Goal: Task Accomplishment & Management: Manage account settings

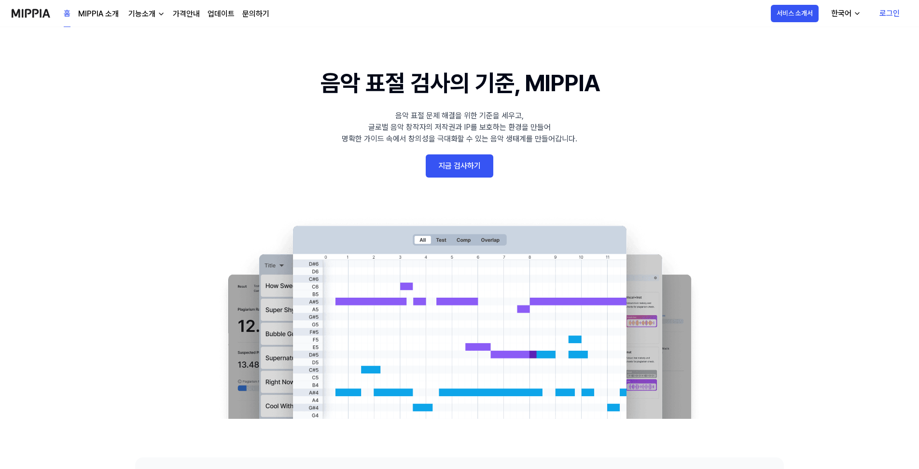
click at [889, 13] on link "로그인" at bounding box center [889, 13] width 36 height 27
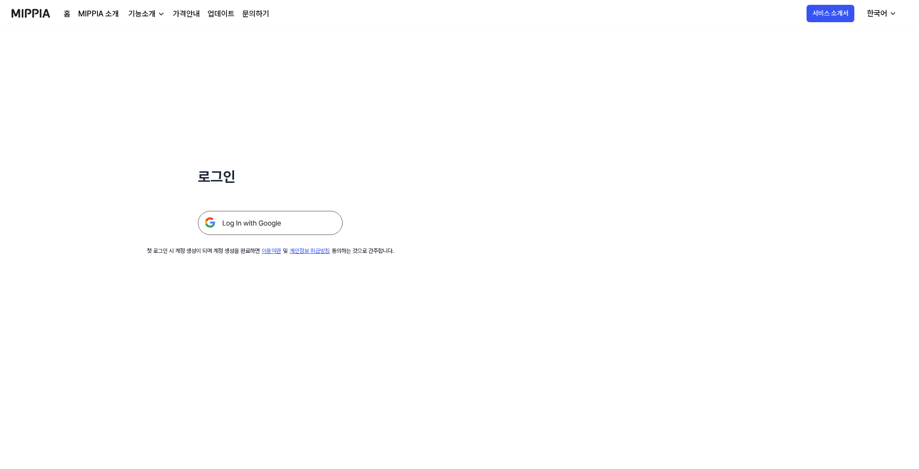
click at [260, 224] on img at bounding box center [270, 223] width 145 height 24
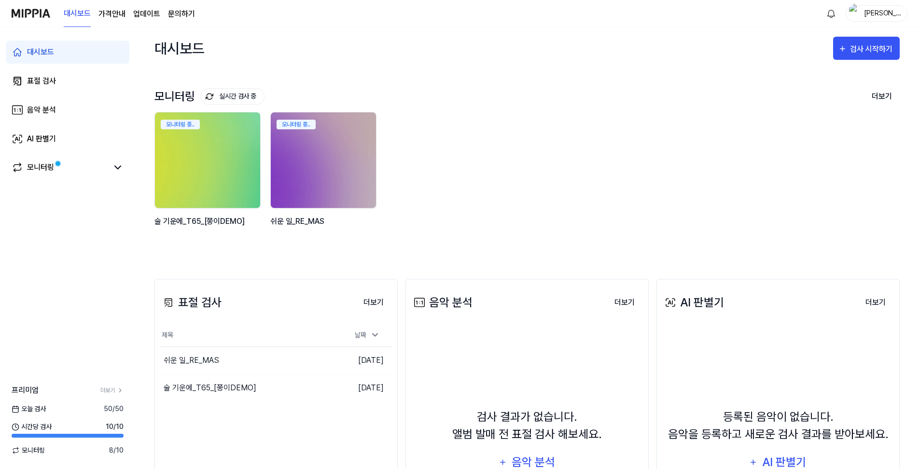
click at [200, 177] on img at bounding box center [208, 160] width 116 height 105
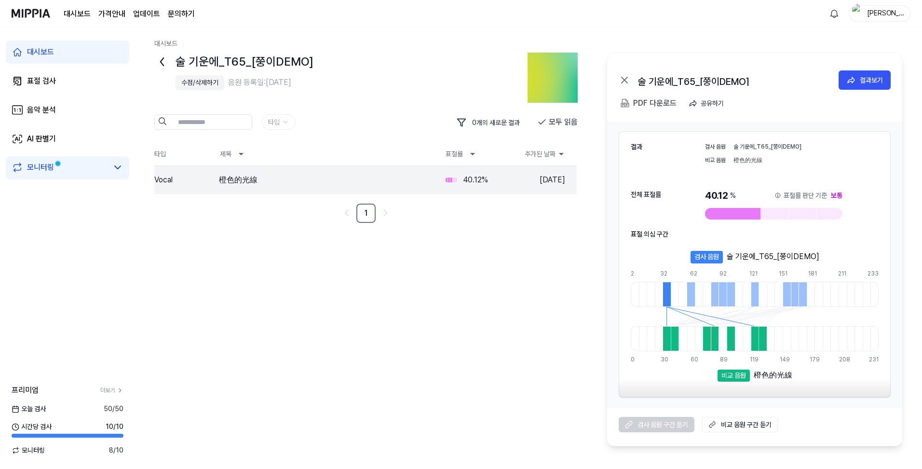
click at [75, 168] on link "모니터링" at bounding box center [60, 168] width 96 height 12
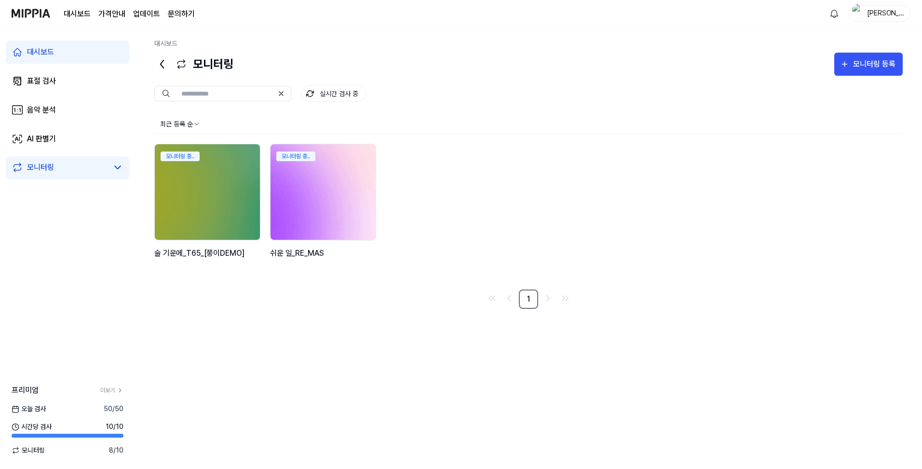
click at [322, 180] on img at bounding box center [323, 191] width 116 height 105
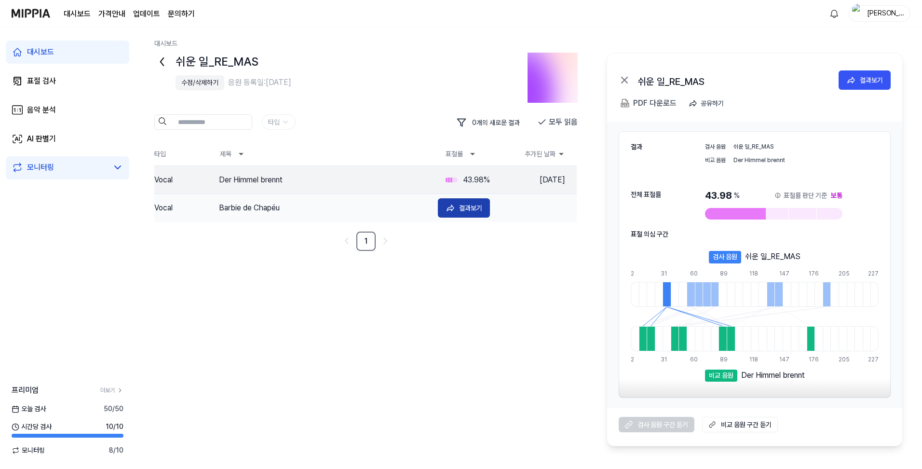
click at [469, 208] on div "결과보기" at bounding box center [470, 208] width 23 height 11
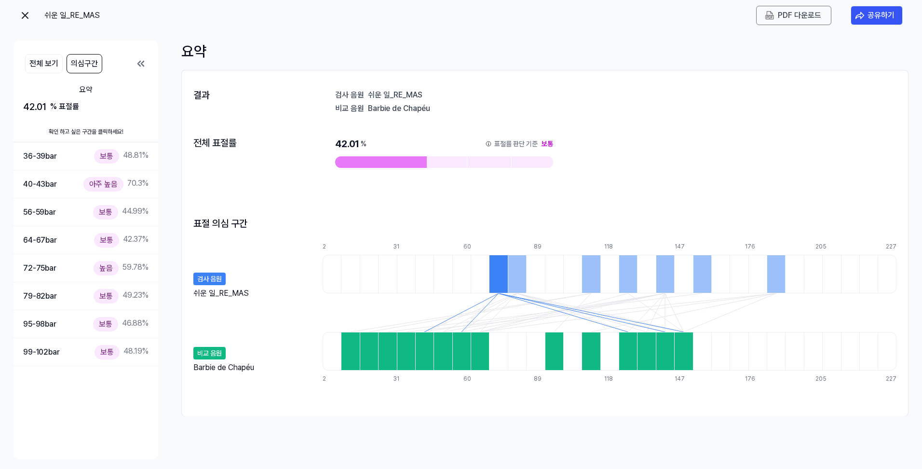
click at [25, 14] on img at bounding box center [25, 16] width 12 height 12
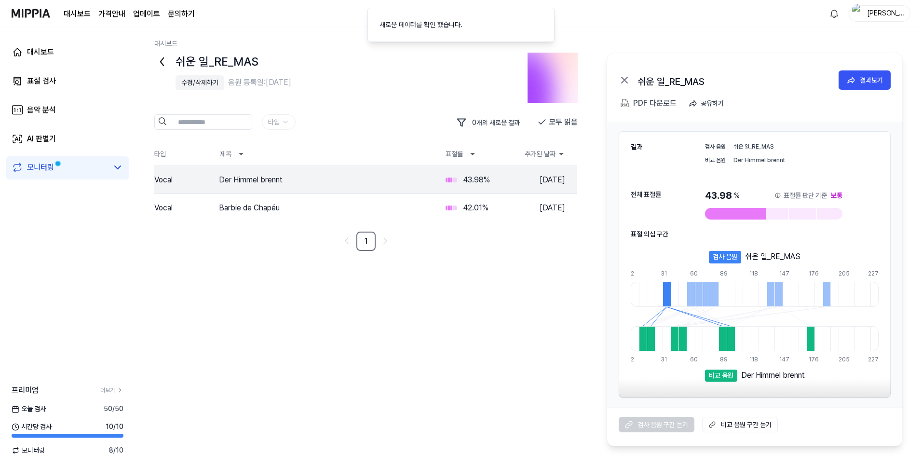
click at [40, 169] on div "모니터링" at bounding box center [40, 168] width 27 height 12
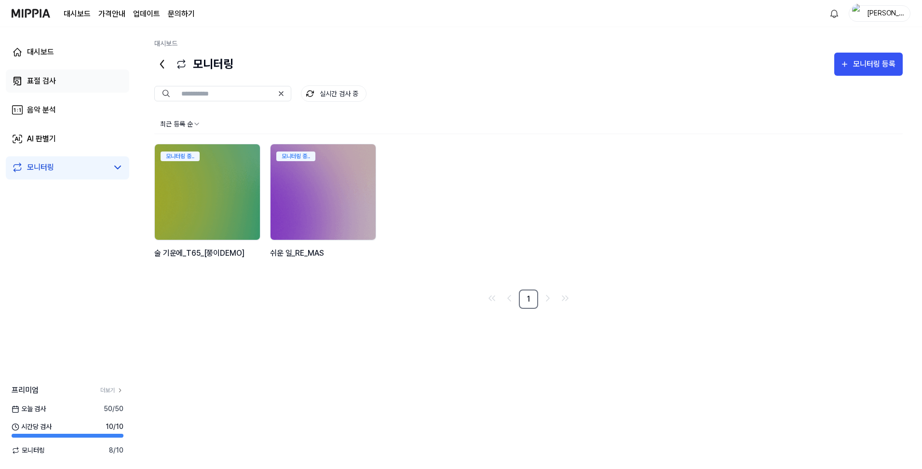
click at [48, 77] on div "표절 검사" at bounding box center [41, 81] width 29 height 12
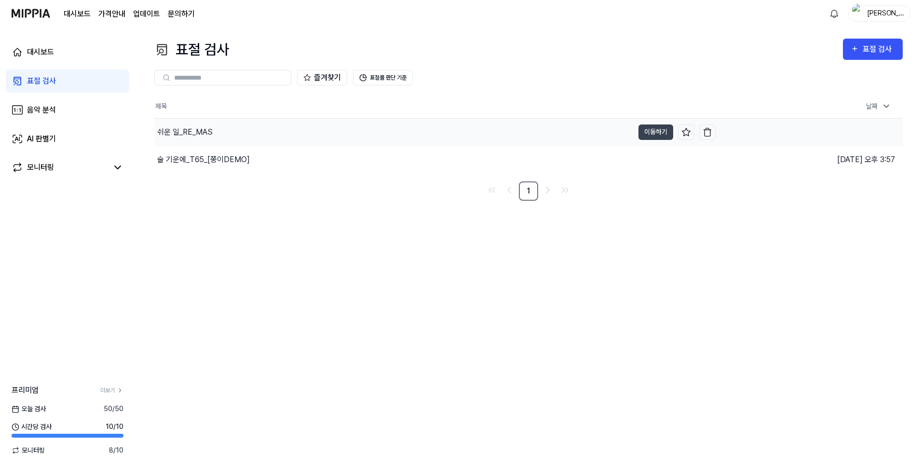
click at [206, 132] on div "쉬운 일_RE_MAS" at bounding box center [184, 132] width 55 height 12
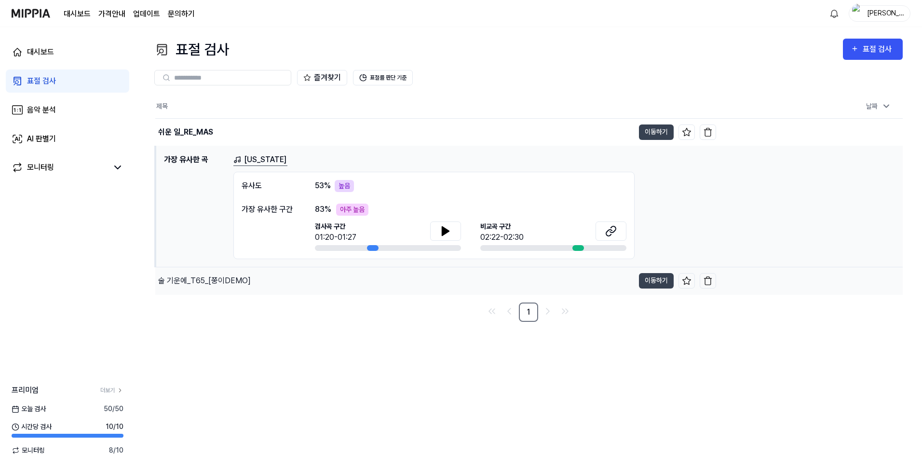
click at [218, 283] on div "술 기운에_T65_[쭝이DEMO]" at bounding box center [204, 281] width 93 height 12
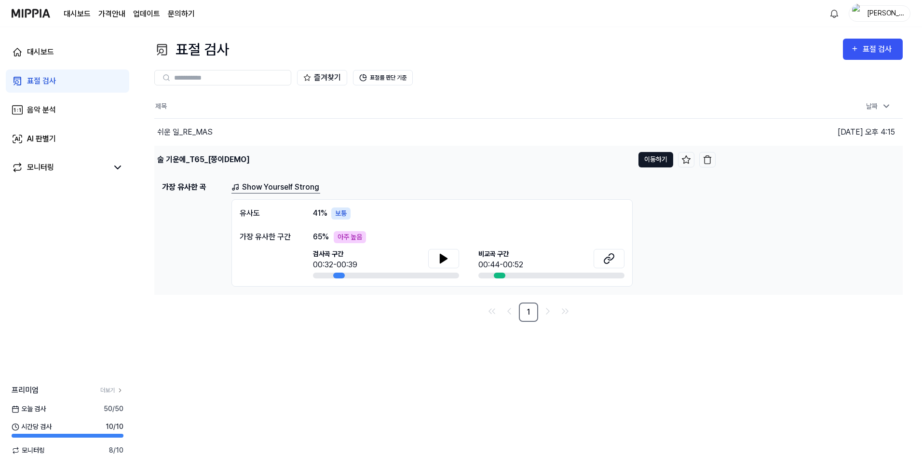
click at [658, 163] on button "이동하기" at bounding box center [656, 159] width 35 height 15
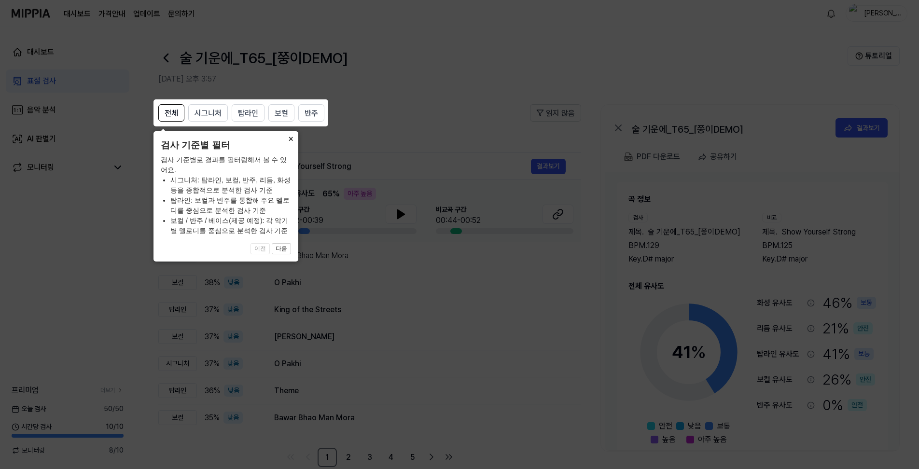
click at [289, 137] on button "×" at bounding box center [290, 138] width 15 height 14
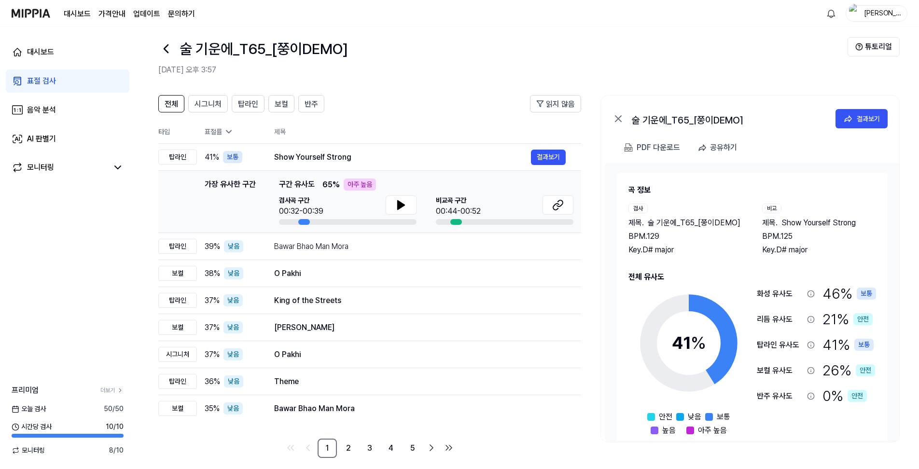
scroll to position [17, 0]
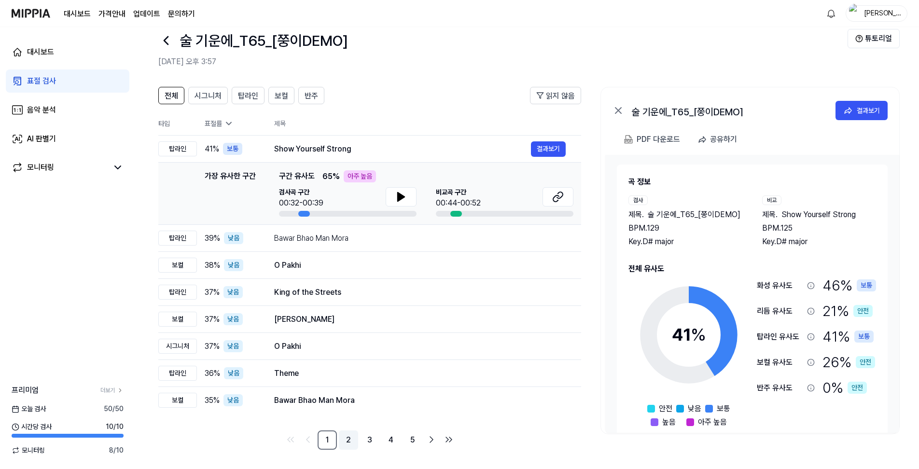
click at [349, 442] on link "2" at bounding box center [348, 439] width 19 height 19
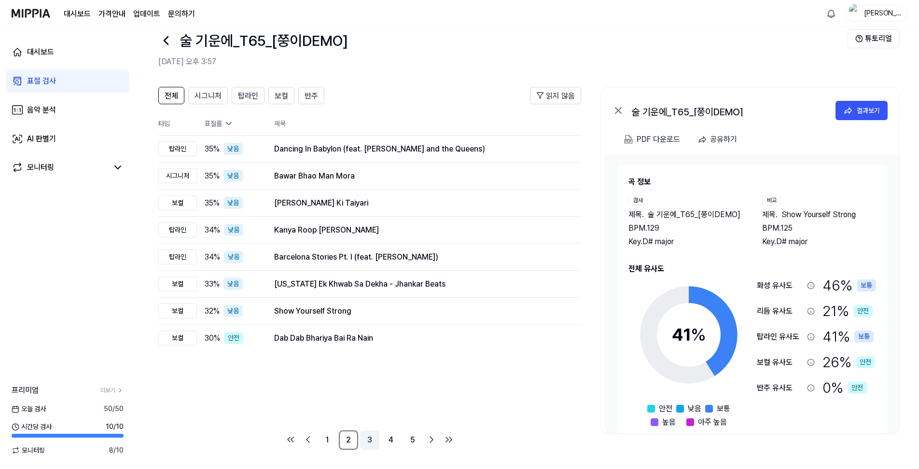
click at [371, 440] on link "3" at bounding box center [369, 439] width 19 height 19
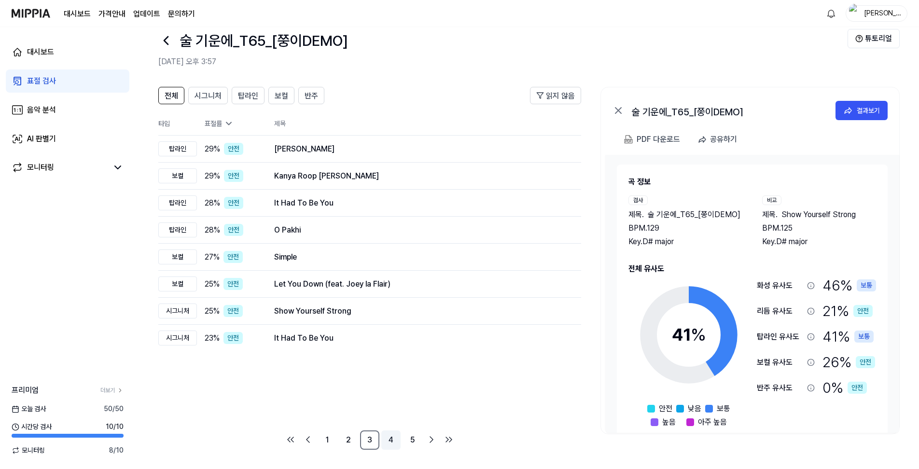
click at [393, 441] on link "4" at bounding box center [390, 439] width 19 height 19
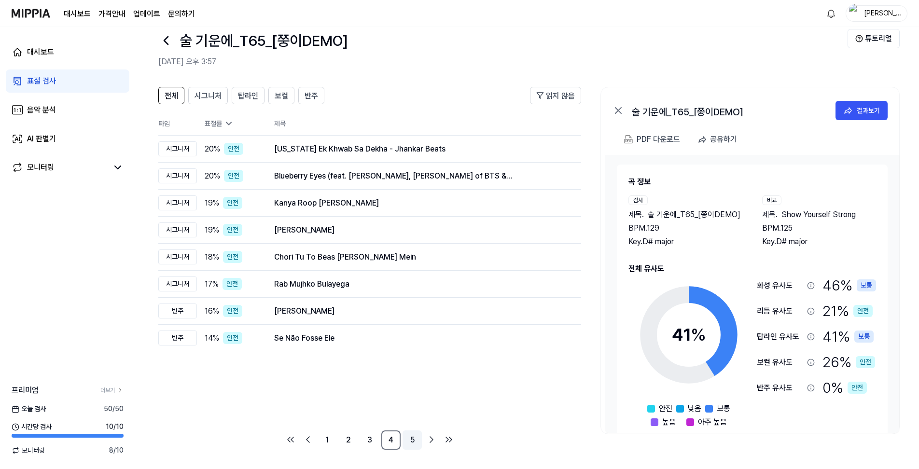
click at [413, 442] on link "5" at bounding box center [411, 439] width 19 height 19
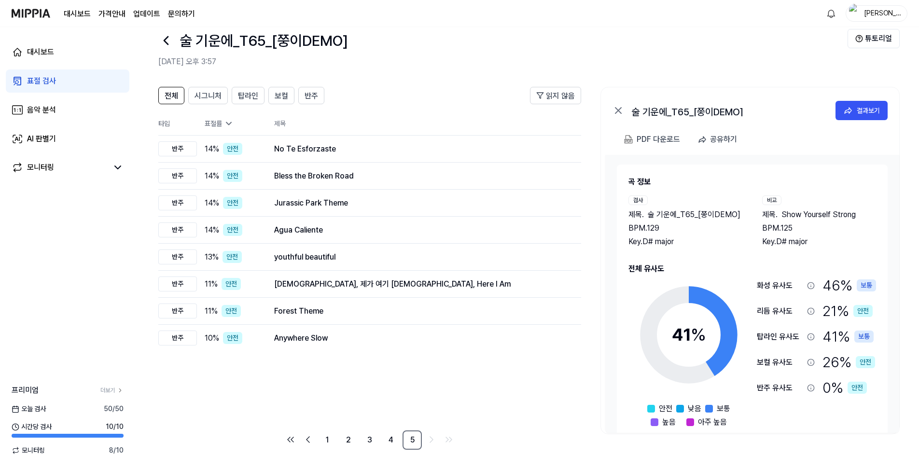
click at [882, 13] on div "김현중(쭝이)" at bounding box center [882, 13] width 38 height 11
click at [797, 72] on link "계정" at bounding box center [845, 72] width 111 height 10
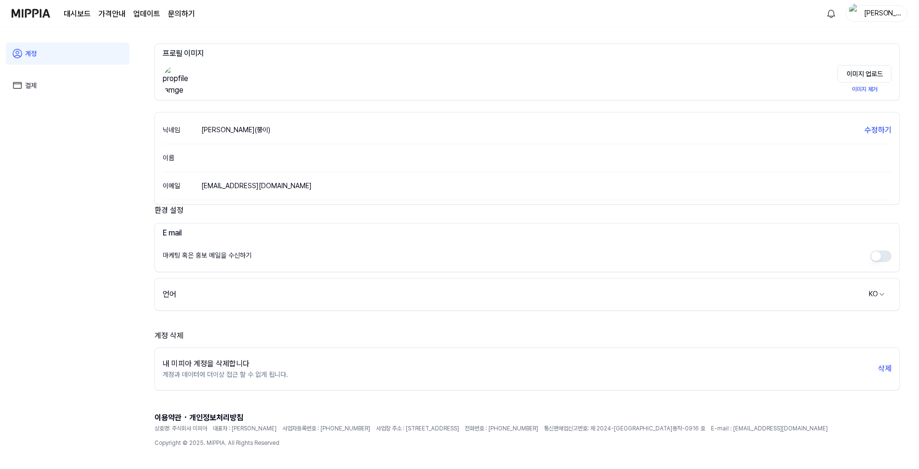
scroll to position [46, 0]
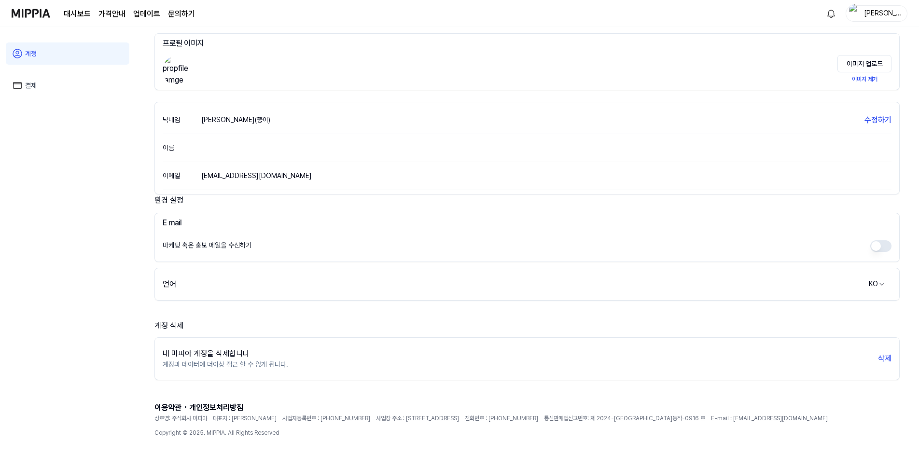
click at [49, 85] on link "결제" at bounding box center [68, 85] width 124 height 22
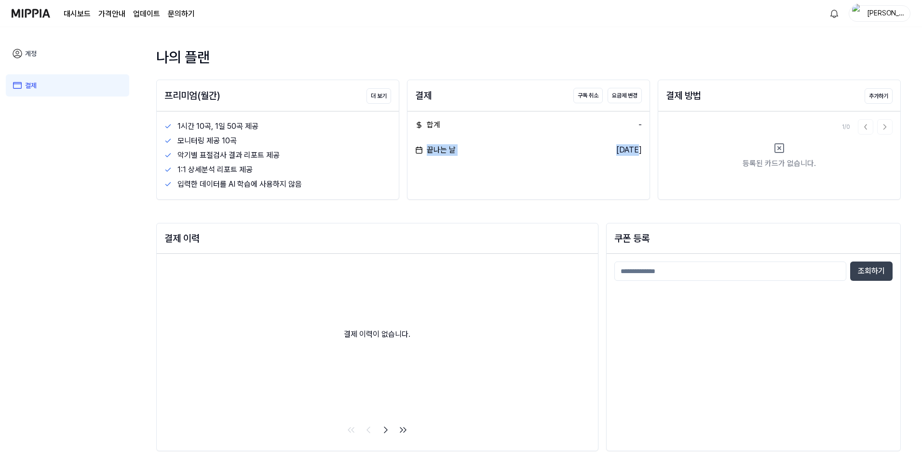
drag, startPoint x: 429, startPoint y: 151, endPoint x: 619, endPoint y: 151, distance: 190.1
click at [619, 151] on div "끝나는 날 2025.09.04." at bounding box center [528, 150] width 227 height 12
drag, startPoint x: 619, startPoint y: 151, endPoint x: 552, endPoint y: 165, distance: 68.7
click at [552, 165] on div "결제 구독 취소 요금제 변경 합계 - 끝나는 날 2025.09.04." at bounding box center [528, 140] width 243 height 120
click at [590, 96] on button "구독 취소" at bounding box center [588, 95] width 29 height 15
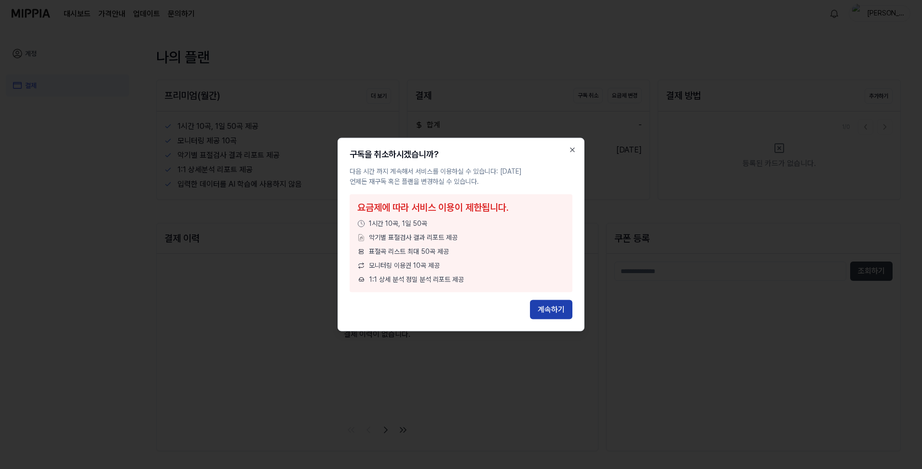
click at [553, 310] on button "계속하기" at bounding box center [551, 309] width 42 height 19
click at [550, 312] on button "계속하기" at bounding box center [551, 309] width 42 height 19
click at [575, 148] on icon "button" at bounding box center [573, 150] width 8 height 8
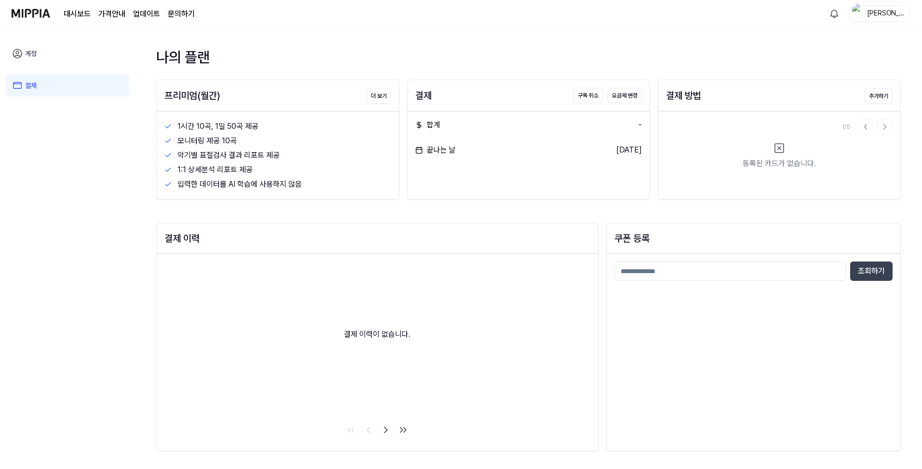
click at [46, 84] on link "결제" at bounding box center [68, 85] width 124 height 22
click at [35, 54] on link "계정" at bounding box center [68, 53] width 124 height 22
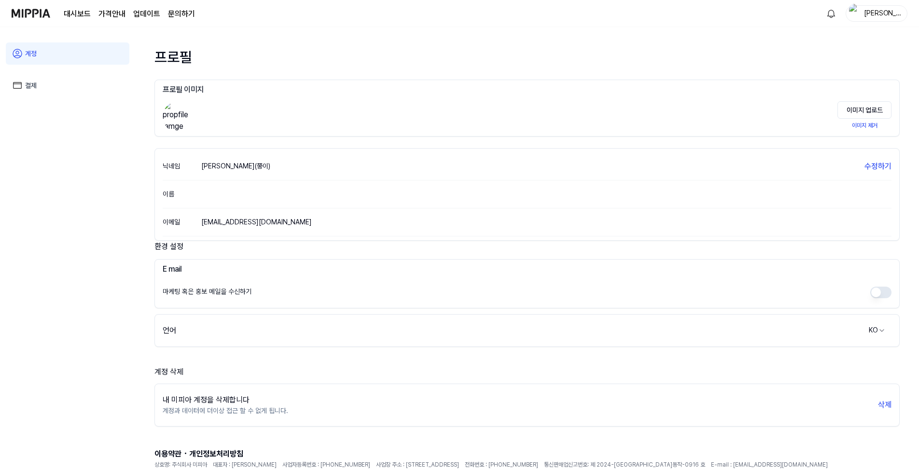
click at [36, 86] on link "결제" at bounding box center [68, 85] width 124 height 22
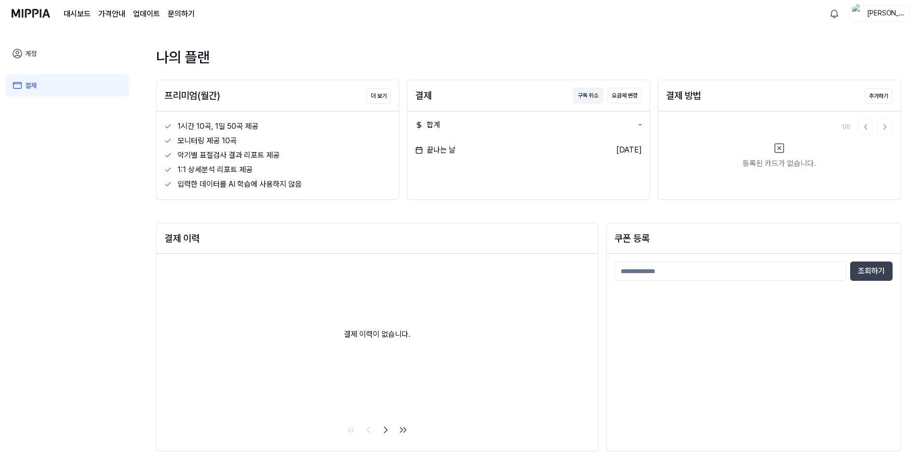
click at [586, 96] on button "구독 취소" at bounding box center [588, 95] width 29 height 15
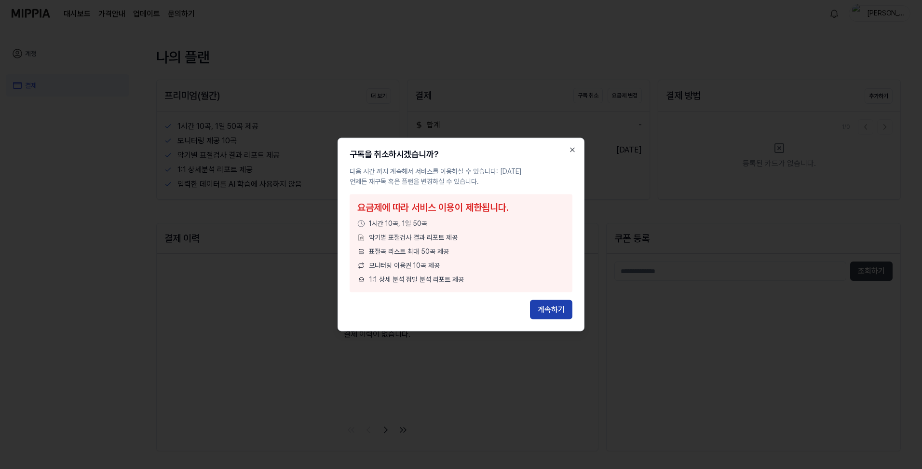
click at [559, 306] on button "계속하기" at bounding box center [551, 309] width 42 height 19
click at [549, 307] on button "계속하기" at bounding box center [551, 309] width 42 height 19
click at [549, 307] on div "계속하기" at bounding box center [461, 309] width 223 height 19
click at [547, 310] on button "계속하기" at bounding box center [551, 309] width 42 height 19
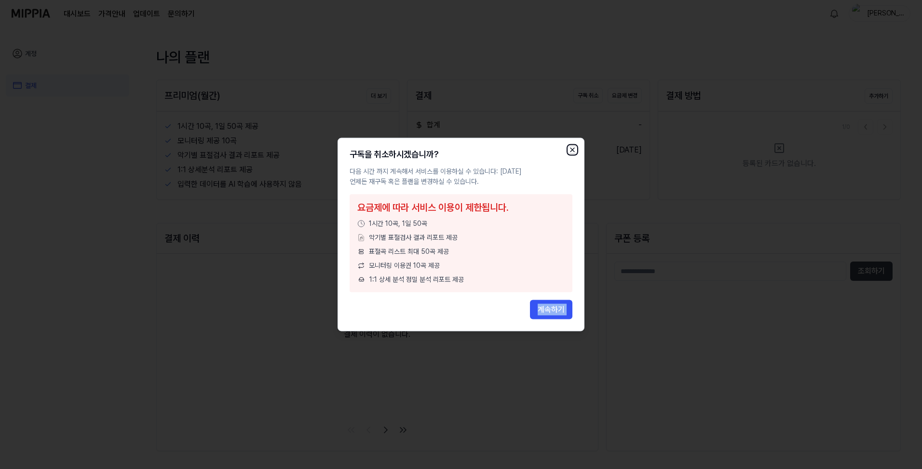
click at [575, 150] on icon "button" at bounding box center [573, 150] width 8 height 8
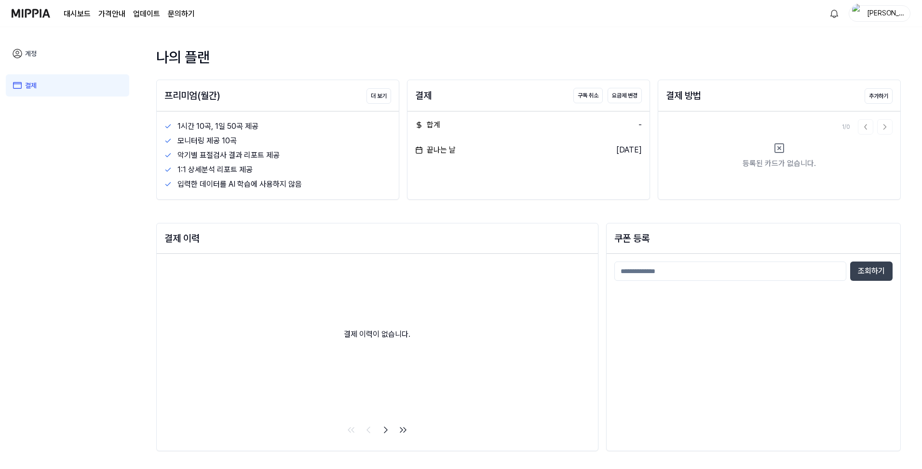
click at [45, 86] on link "결제" at bounding box center [68, 85] width 124 height 22
click at [32, 52] on link "계정" at bounding box center [68, 53] width 124 height 22
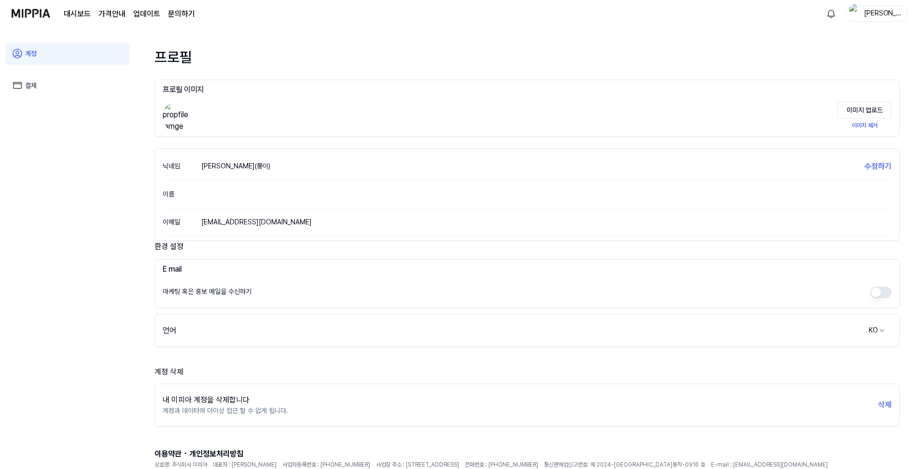
click at [32, 52] on link "계정" at bounding box center [68, 53] width 124 height 22
click at [40, 15] on img at bounding box center [31, 13] width 39 height 27
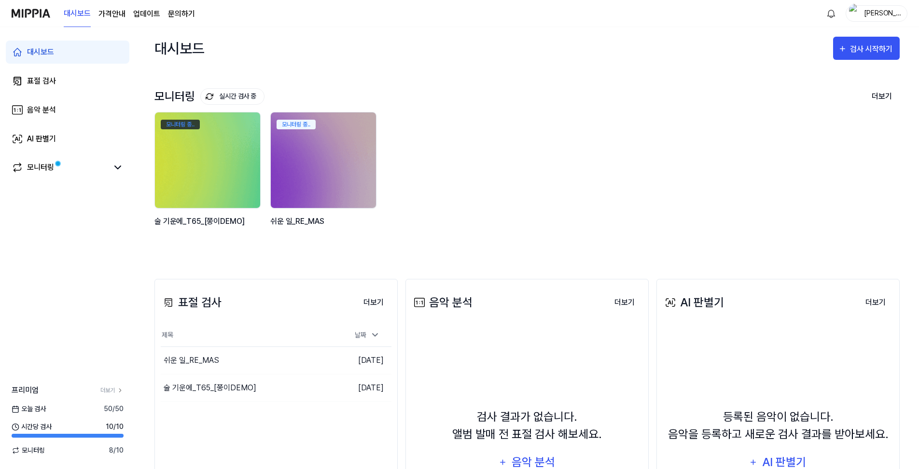
click at [191, 123] on div "모니터링 중.." at bounding box center [180, 125] width 39 height 10
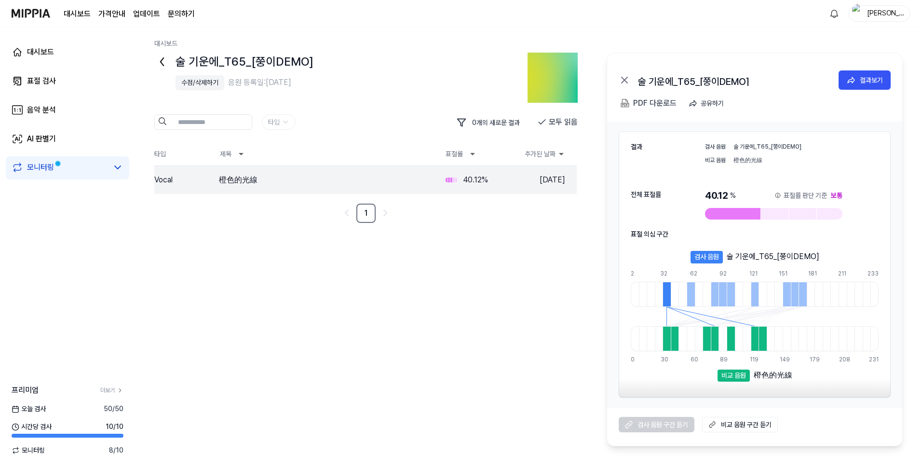
click at [206, 81] on div "수정/삭제하기" at bounding box center [199, 83] width 37 height 10
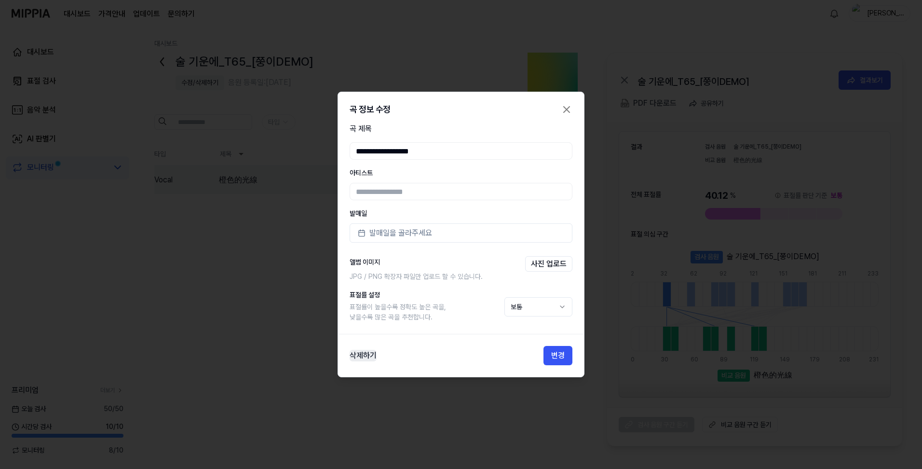
click at [366, 357] on button "삭제하기" at bounding box center [363, 356] width 27 height 12
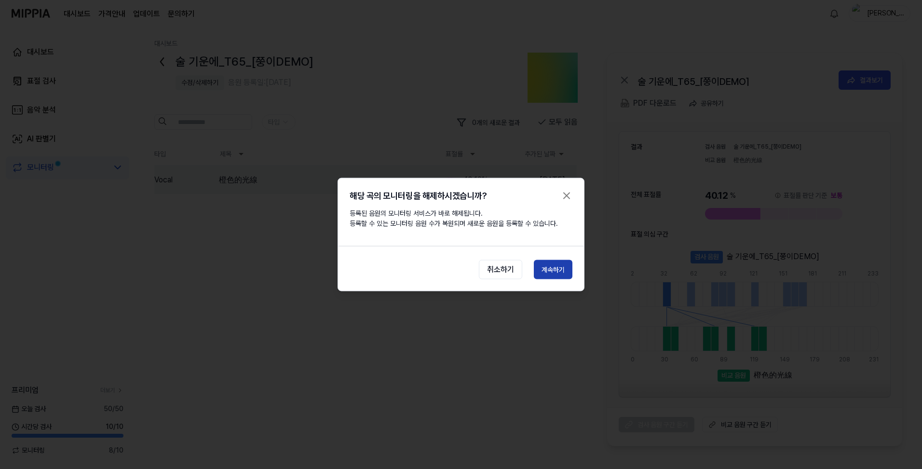
click at [553, 266] on button "계속하기" at bounding box center [553, 269] width 39 height 19
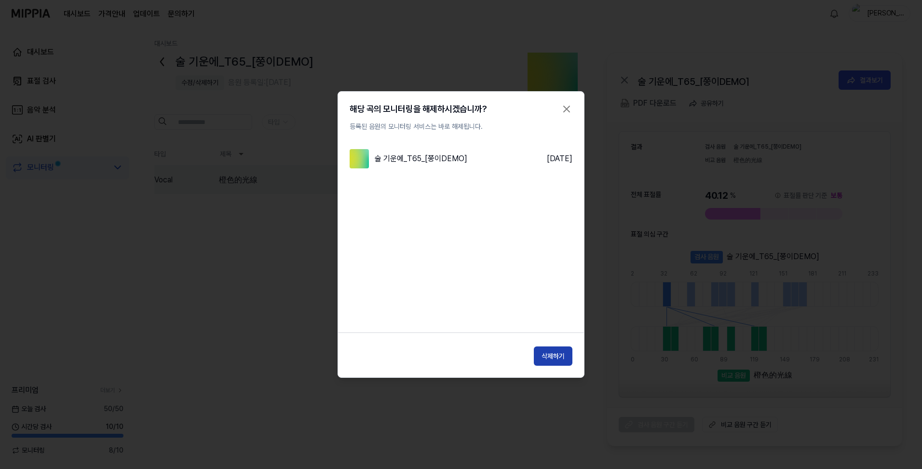
click at [560, 357] on button "삭제하기" at bounding box center [553, 355] width 39 height 19
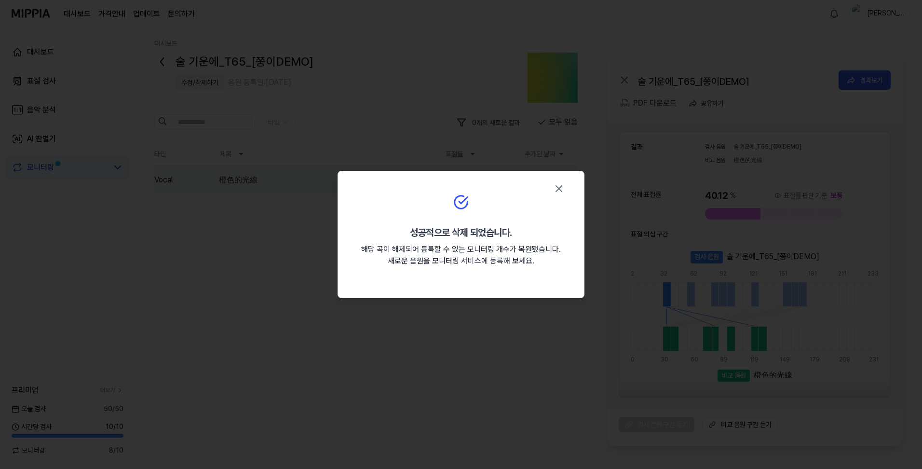
click at [559, 188] on icon "button" at bounding box center [559, 189] width 6 height 6
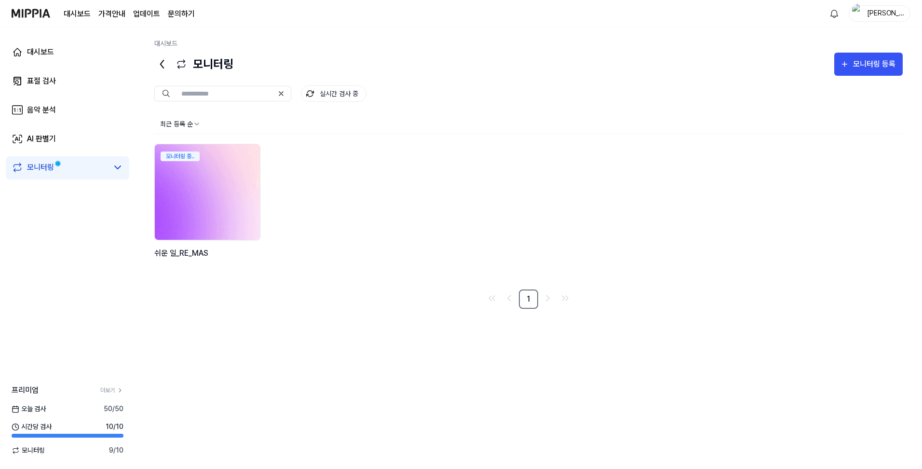
click at [195, 180] on img at bounding box center [208, 191] width 116 height 105
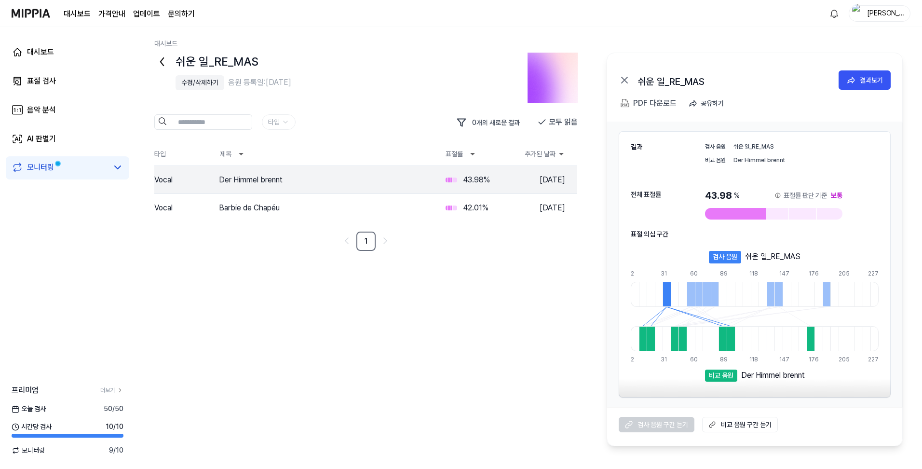
click at [199, 83] on div "수정/삭제하기" at bounding box center [199, 83] width 37 height 10
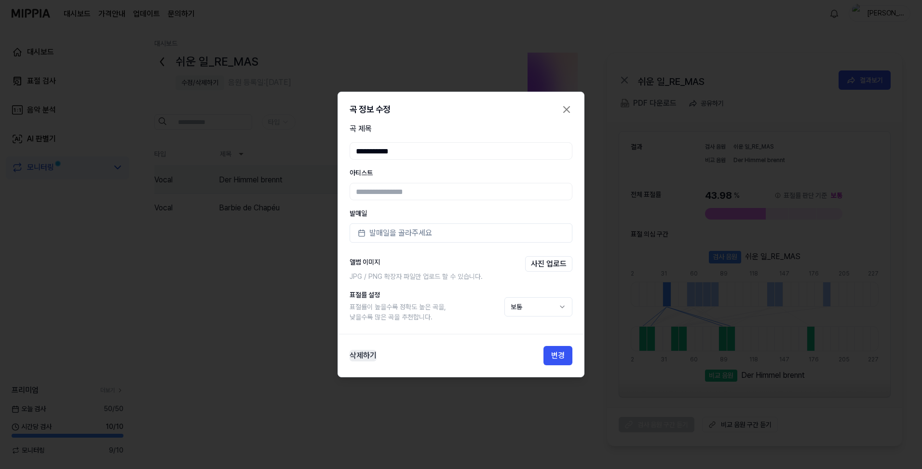
click at [357, 357] on button "삭제하기" at bounding box center [363, 356] width 27 height 12
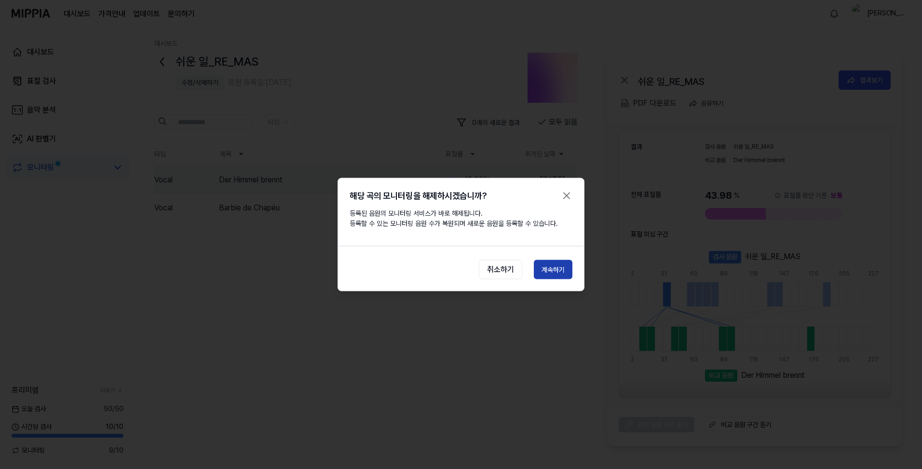
click at [555, 268] on button "계속하기" at bounding box center [553, 269] width 39 height 19
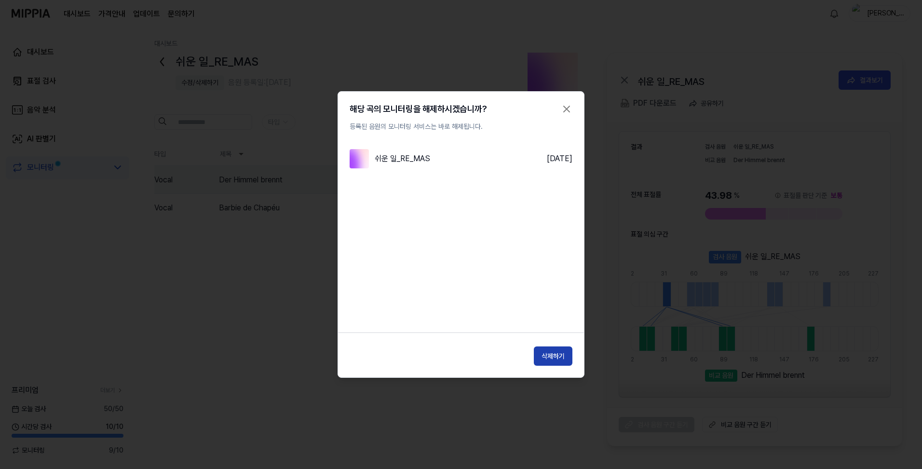
click at [559, 358] on button "삭제하기" at bounding box center [553, 355] width 39 height 19
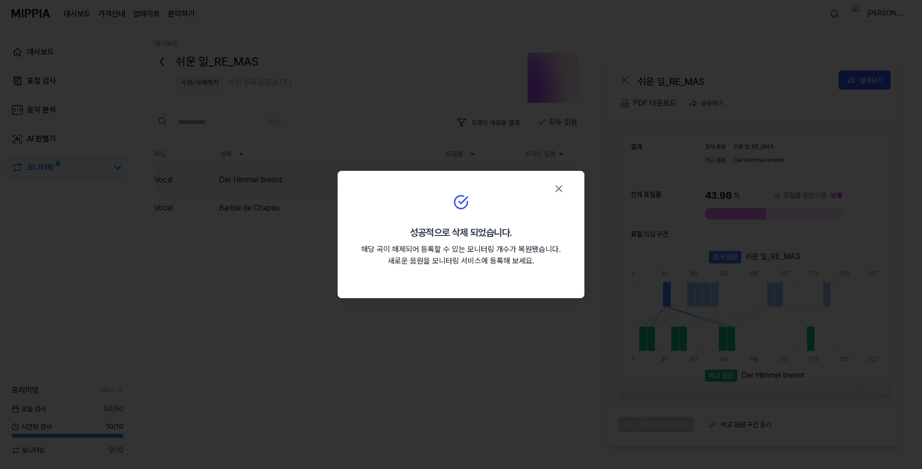
click at [558, 190] on icon "button" at bounding box center [559, 189] width 6 height 6
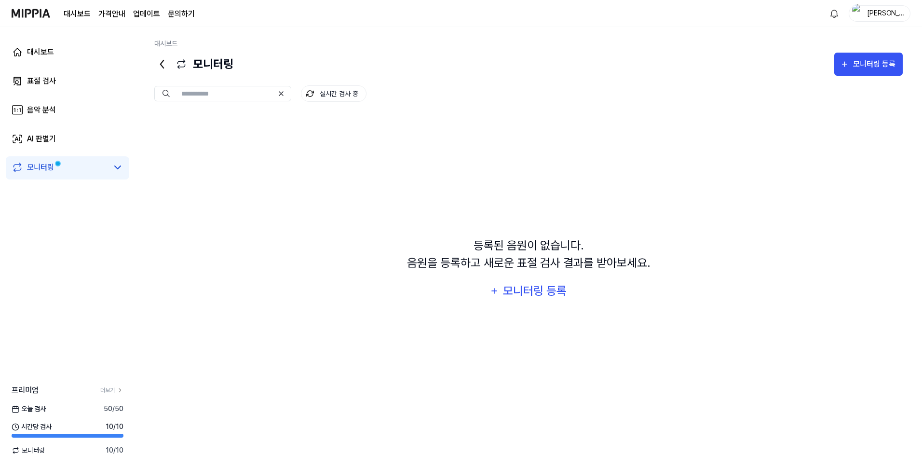
click at [878, 10] on div "김현중(쭝이)" at bounding box center [886, 13] width 38 height 11
click at [806, 71] on link "계정" at bounding box center [849, 72] width 111 height 10
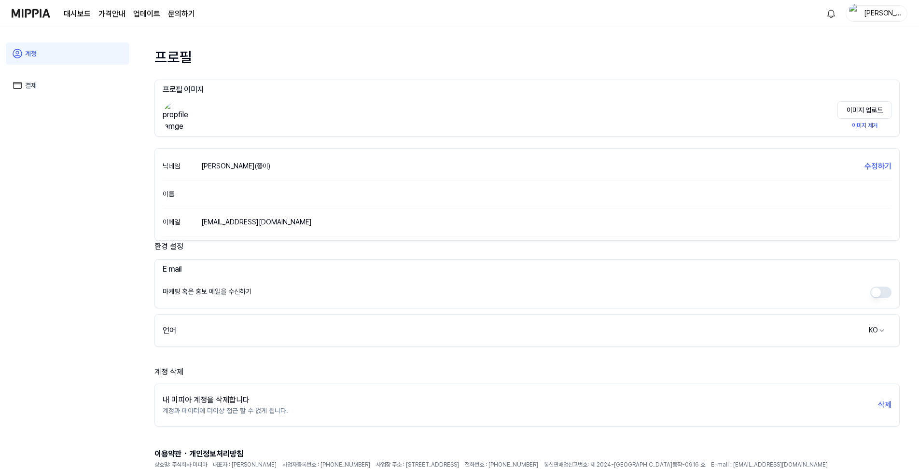
click at [43, 79] on link "결제" at bounding box center [68, 85] width 124 height 22
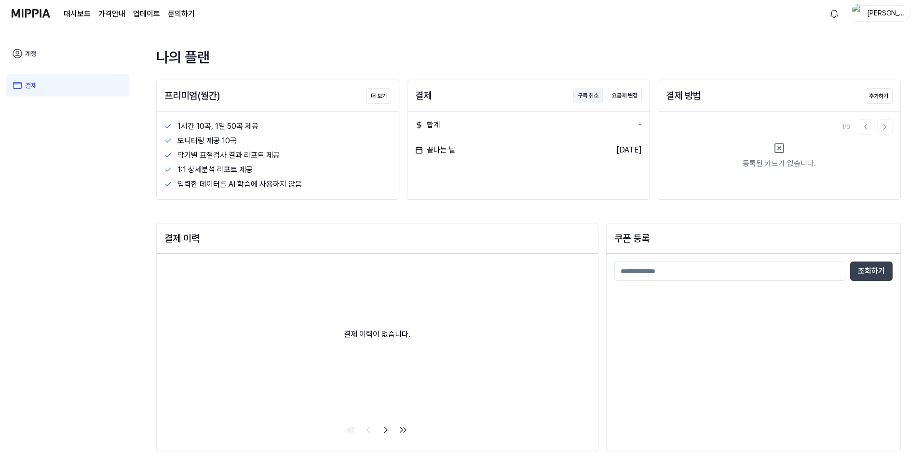
click at [590, 96] on button "구독 취소" at bounding box center [588, 95] width 29 height 15
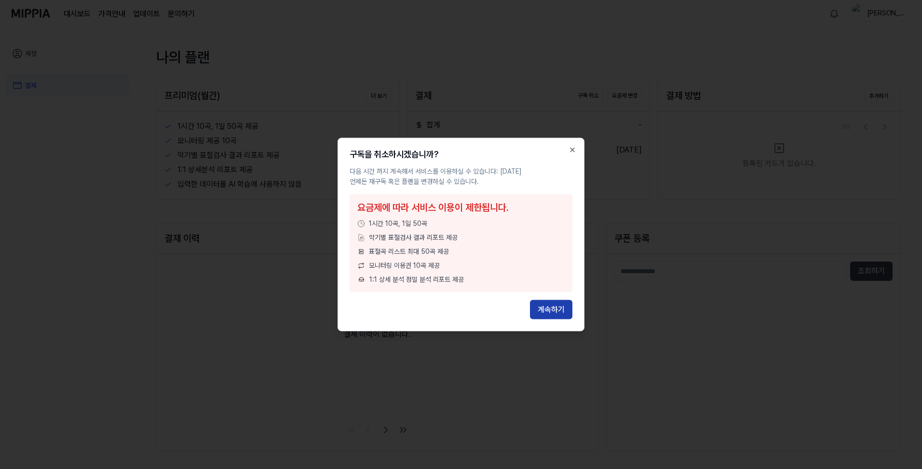
click at [553, 310] on button "계속하기" at bounding box center [551, 309] width 42 height 19
click at [577, 151] on div "구독을 취소하시겠습니까? 다음 시간 까지 계속해서 서비스를 이용하실 수 있습니다: 2025.09.04. 언제든 재구독 혹은 플랜을 변경하실 수…" at bounding box center [461, 234] width 247 height 193
click at [571, 149] on icon "button" at bounding box center [573, 150] width 8 height 8
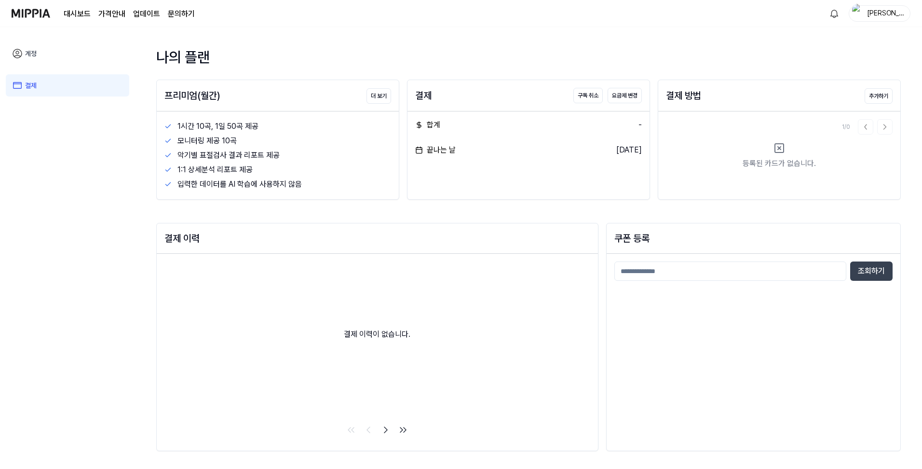
click at [881, 9] on div "김현중(쭝이)" at bounding box center [886, 13] width 38 height 11
click at [475, 180] on div "결제 구독 취소 요금제 변경 합계 - 끝나는 날 2025.09.04." at bounding box center [528, 140] width 243 height 120
click at [623, 96] on button "요금제 변경" at bounding box center [625, 95] width 34 height 15
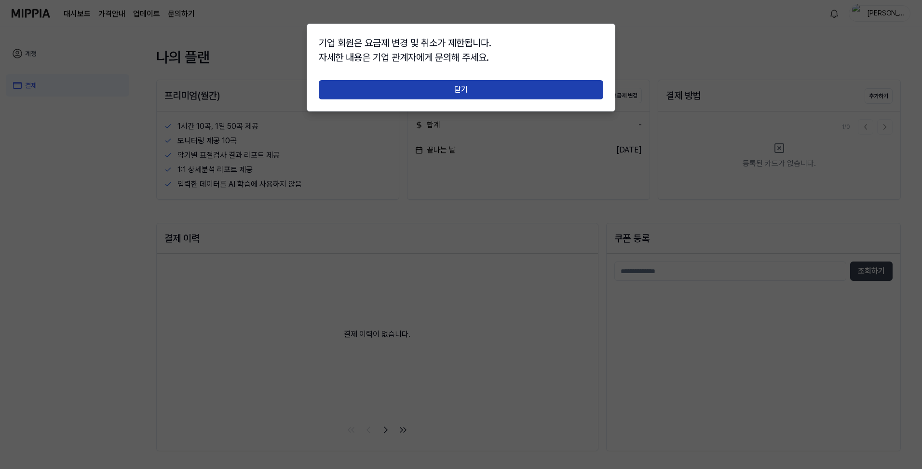
click at [467, 89] on button "닫기" at bounding box center [461, 89] width 285 height 19
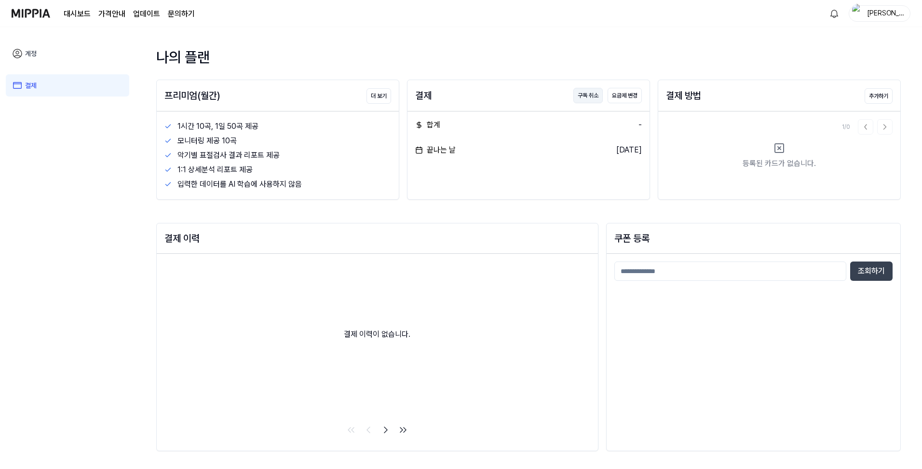
click at [591, 94] on button "구독 취소" at bounding box center [588, 95] width 29 height 15
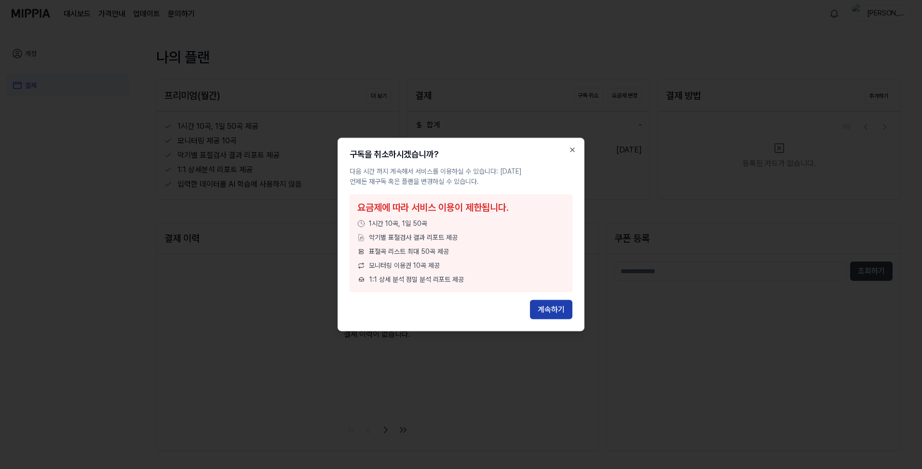
click at [545, 310] on button "계속하기" at bounding box center [551, 309] width 42 height 19
click at [551, 305] on button "계속하기" at bounding box center [551, 309] width 42 height 19
click at [576, 147] on icon "button" at bounding box center [573, 150] width 8 height 8
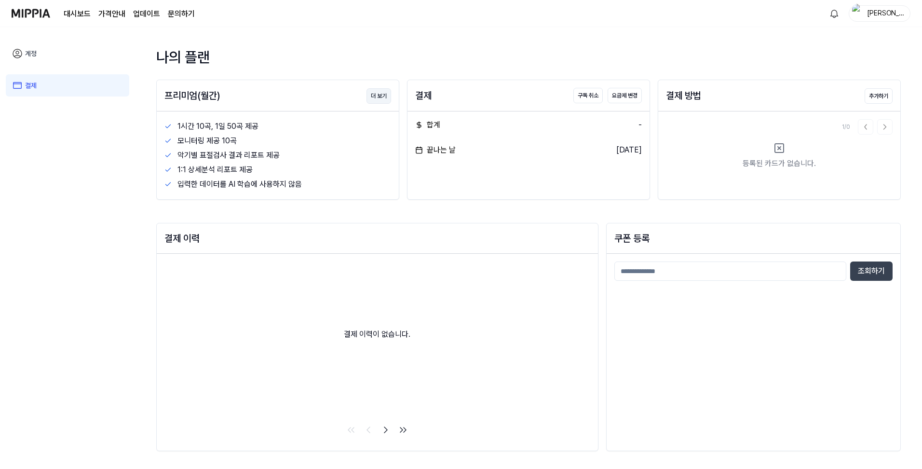
click at [380, 93] on button "더 보기" at bounding box center [379, 95] width 25 height 15
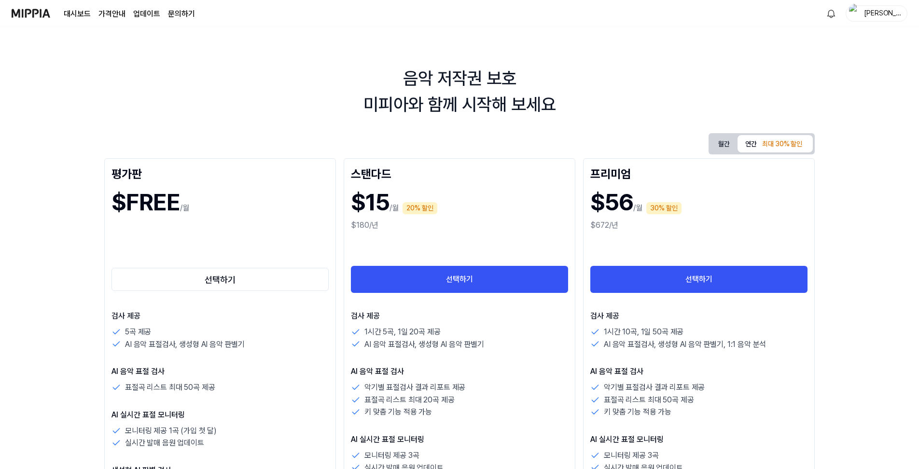
click at [882, 15] on div "김현중(쭝이)" at bounding box center [882, 13] width 38 height 11
click at [806, 74] on link "계정" at bounding box center [845, 72] width 111 height 10
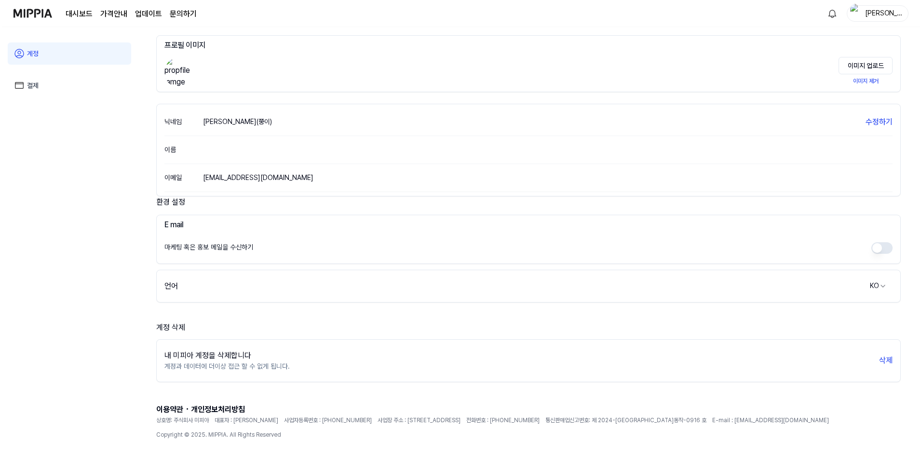
scroll to position [46, 0]
click at [882, 360] on button "삭제" at bounding box center [885, 359] width 14 height 12
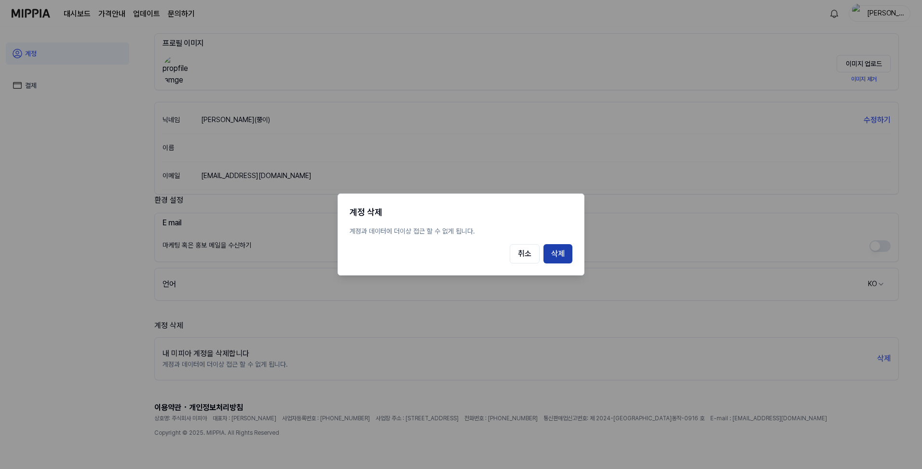
click at [558, 255] on button "삭제" at bounding box center [558, 253] width 29 height 19
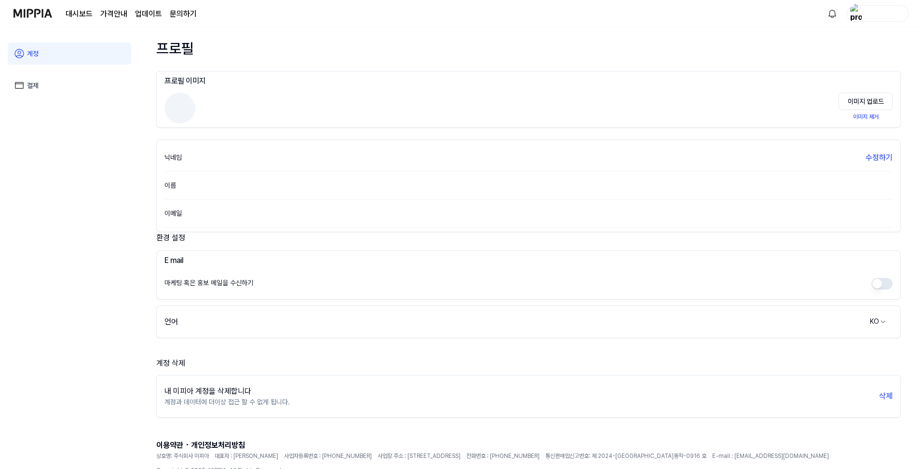
scroll to position [0, 0]
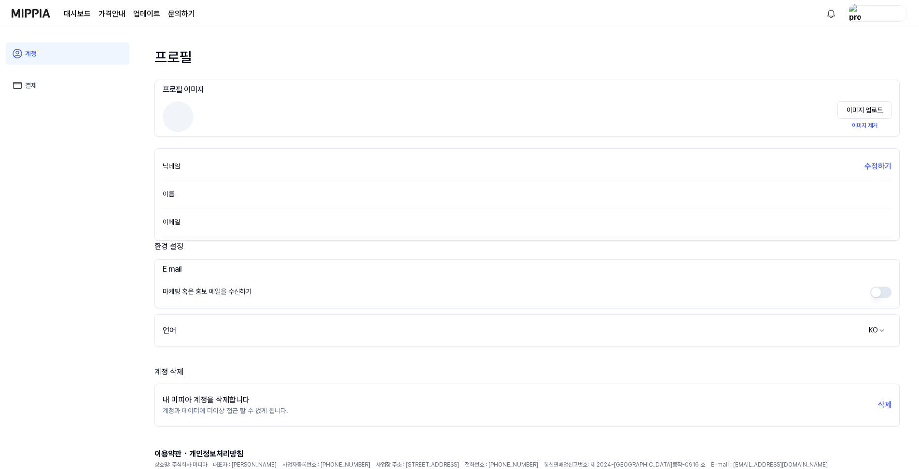
click at [40, 83] on link "결제" at bounding box center [68, 85] width 124 height 22
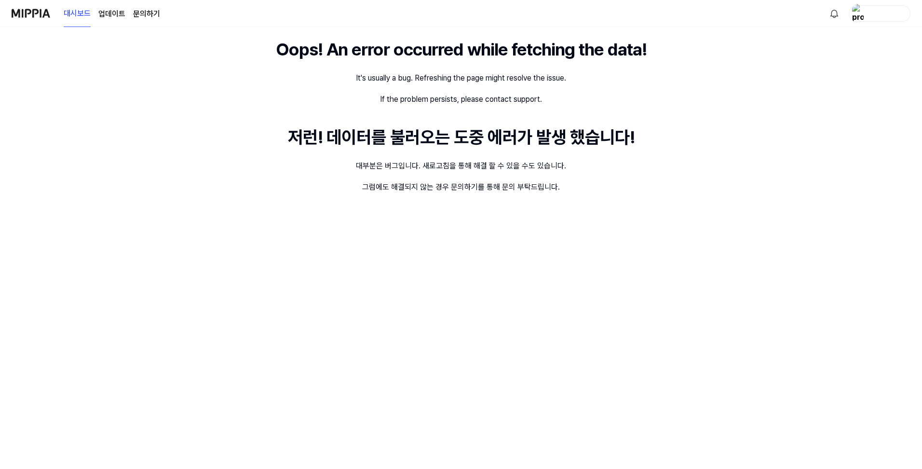
click at [147, 12] on link "문의하기" at bounding box center [146, 14] width 27 height 12
click at [30, 15] on img at bounding box center [31, 13] width 39 height 27
click at [864, 15] on img "button" at bounding box center [858, 13] width 12 height 19
click at [807, 42] on img at bounding box center [805, 42] width 15 height 15
